Goal: Task Accomplishment & Management: Complete application form

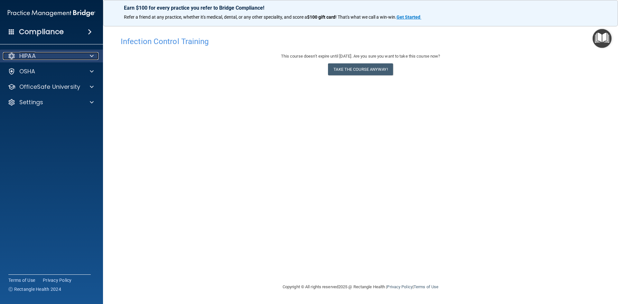
click at [90, 56] on span at bounding box center [92, 56] width 4 height 8
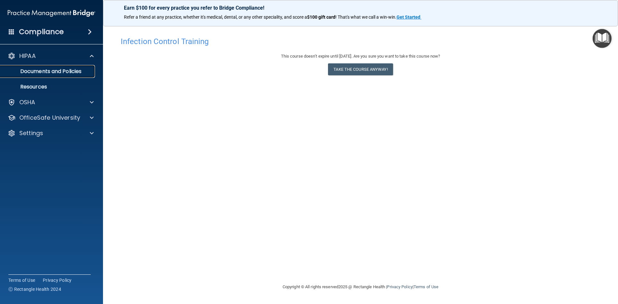
click at [77, 72] on p "Documents and Policies" at bounding box center [48, 71] width 88 height 6
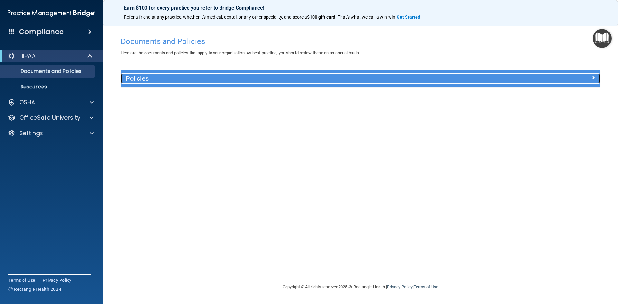
click at [577, 77] on div at bounding box center [540, 77] width 120 height 8
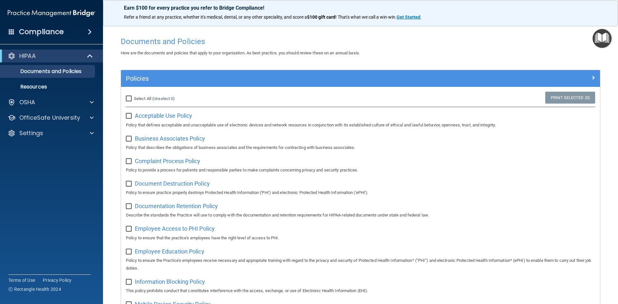
click at [129, 98] on input "Select All (Unselect 0) Unselect All" at bounding box center [129, 98] width 7 height 5
checkbox input "true"
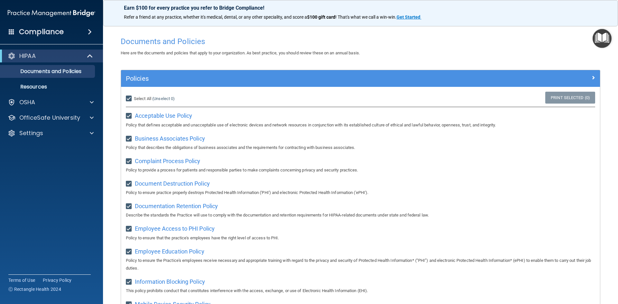
checkbox input "true"
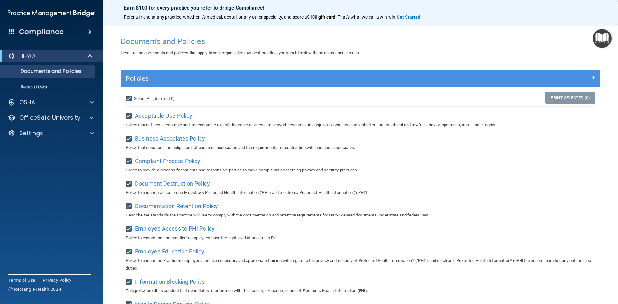
checkbox input "true"
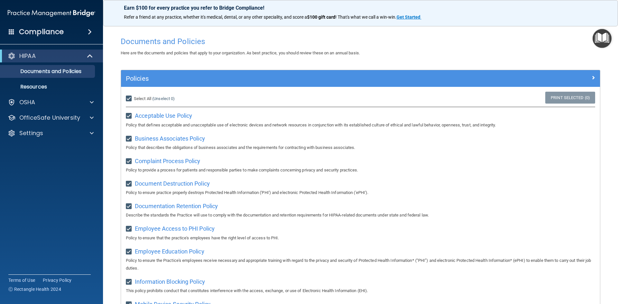
checkbox input "true"
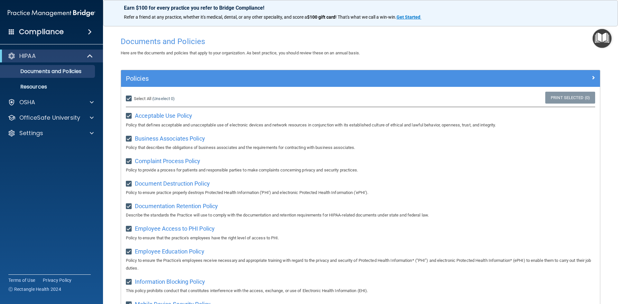
checkbox input "true"
click at [170, 116] on span "Acceptable Use Policy" at bounding box center [163, 115] width 57 height 7
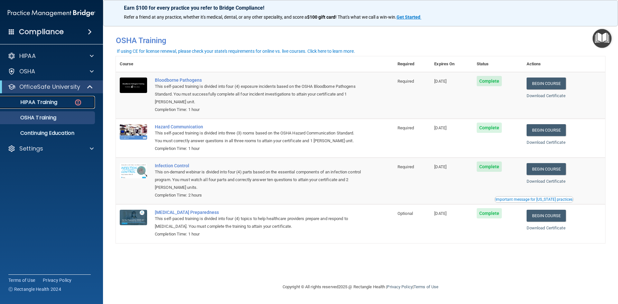
click at [79, 102] on img at bounding box center [78, 103] width 8 height 8
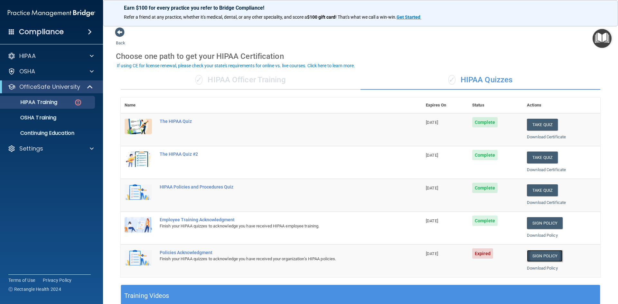
click at [540, 255] on link "Sign Policy" at bounding box center [545, 256] width 36 height 12
click at [77, 102] on img at bounding box center [78, 103] width 8 height 8
click at [88, 32] on span at bounding box center [90, 32] width 4 height 8
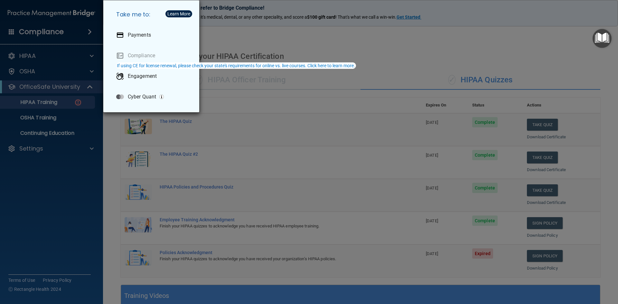
click at [49, 213] on div "Take me to: Payments Compliance Engagement Cyber Quant" at bounding box center [309, 152] width 618 height 304
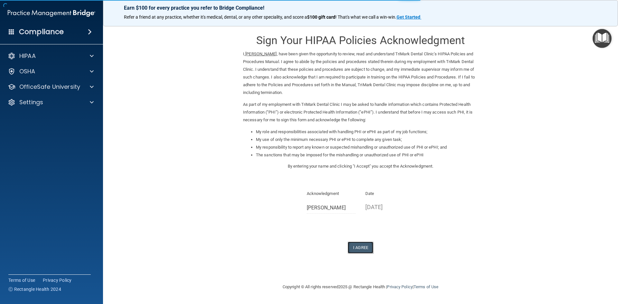
click at [363, 248] on button "I Agree" at bounding box center [361, 248] width 26 height 12
